Goal: Information Seeking & Learning: Learn about a topic

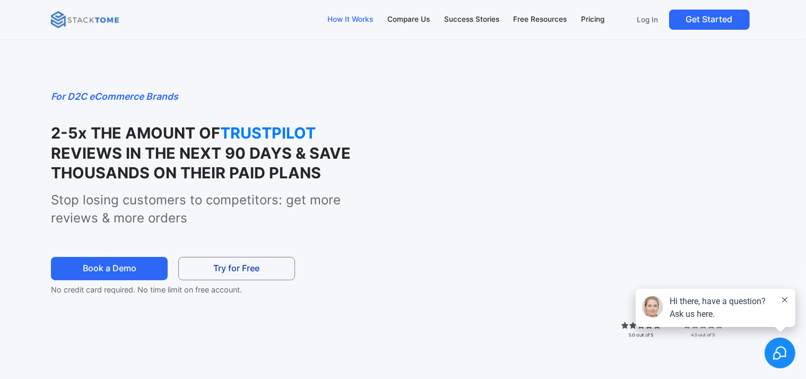
click at [335, 15] on div "How It Works" at bounding box center [350, 20] width 46 height 12
click at [422, 17] on div "Compare Us" at bounding box center [408, 20] width 42 height 12
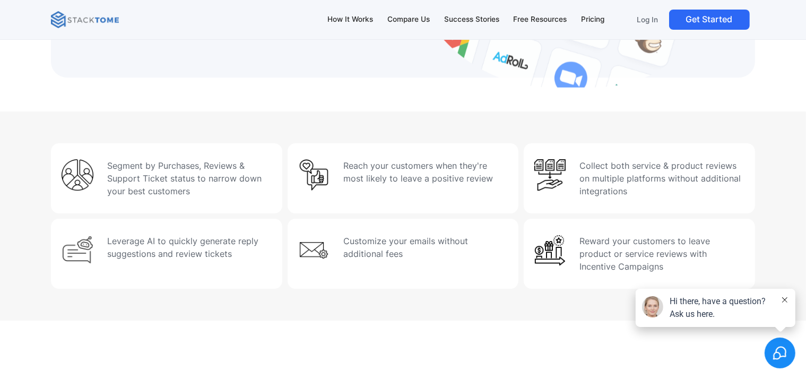
scroll to position [3442, 0]
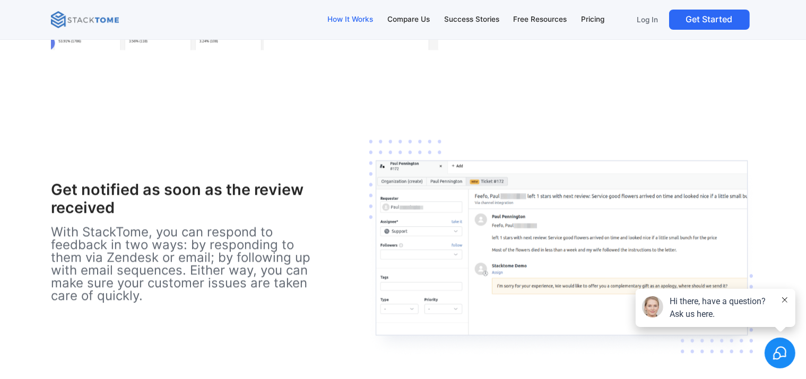
click at [345, 23] on div "How It Works" at bounding box center [350, 20] width 46 height 12
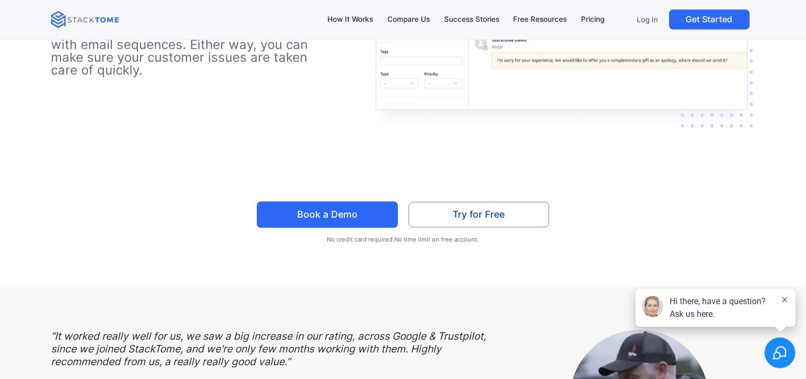
scroll to position [2660, 0]
click at [785, 301] on icon at bounding box center [784, 299] width 5 height 5
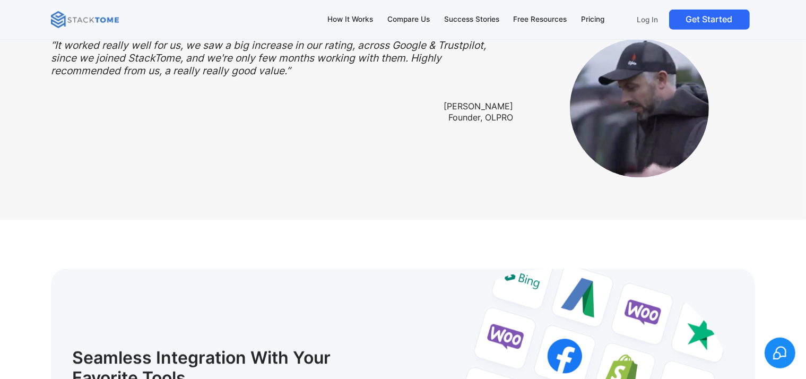
scroll to position [3052, 0]
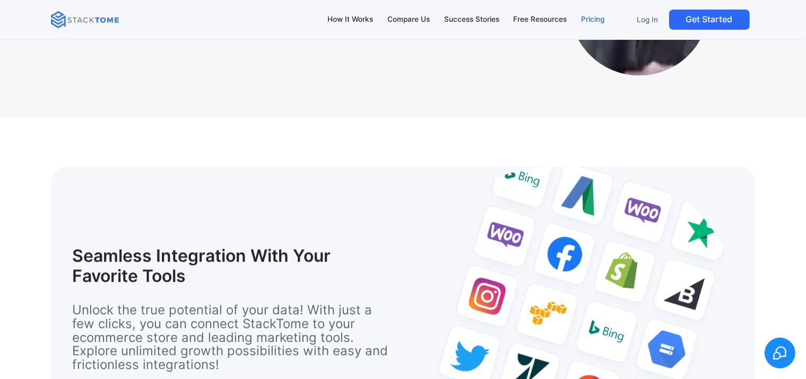
click at [591, 21] on div "Pricing" at bounding box center [592, 20] width 23 height 12
